Goal: Information Seeking & Learning: Learn about a topic

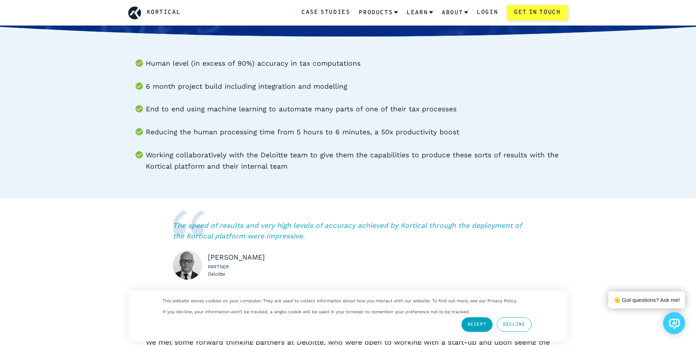
click at [503, 324] on link "Decline" at bounding box center [514, 324] width 34 height 15
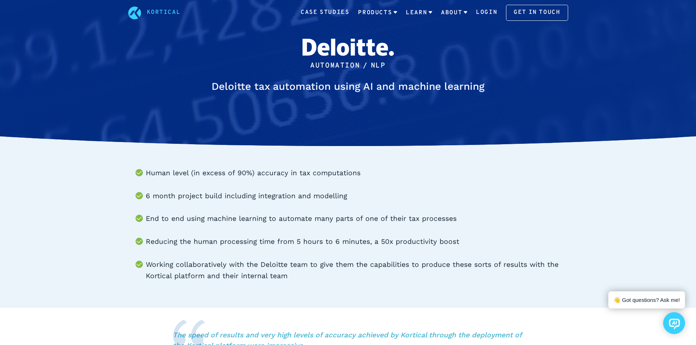
click at [676, 316] on button at bounding box center [674, 323] width 22 height 22
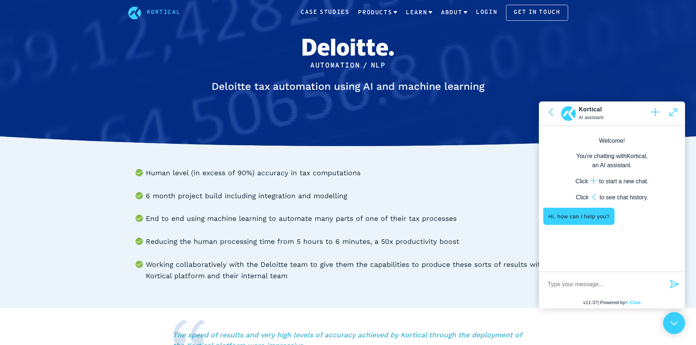
click at [519, 171] on li "Human level (in excess of 90%) accuracy in tax computations" at bounding box center [357, 173] width 422 height 11
click at [675, 326] on icon at bounding box center [674, 323] width 8 height 5
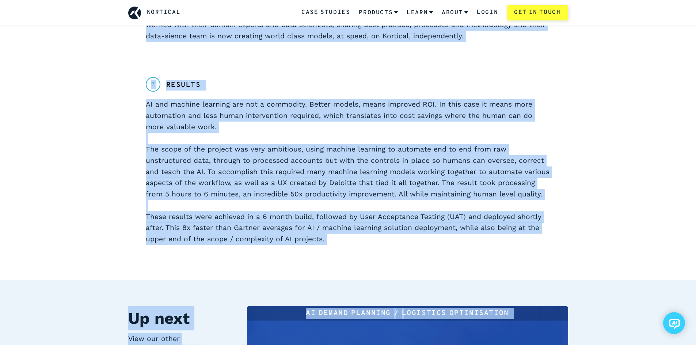
scroll to position [1911, 0]
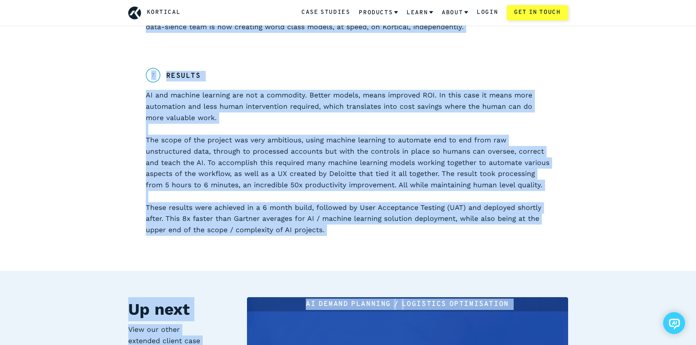
drag, startPoint x: 167, startPoint y: 140, endPoint x: 326, endPoint y: 218, distance: 176.6
copy div "Lor ip dol sitamet Co adi elit seddoei temporin utlabore et Dolorema, ali enim …"
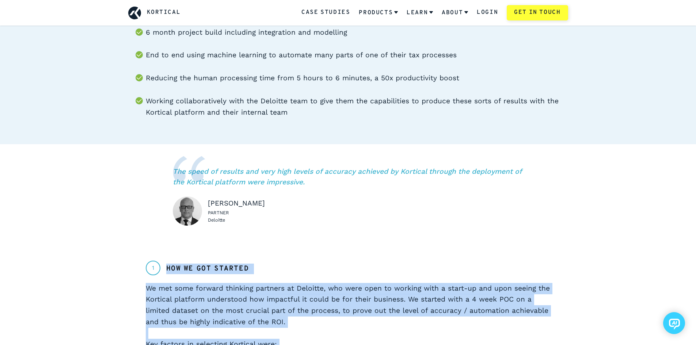
scroll to position [0, 0]
